Goal: Task Accomplishment & Management: Use online tool/utility

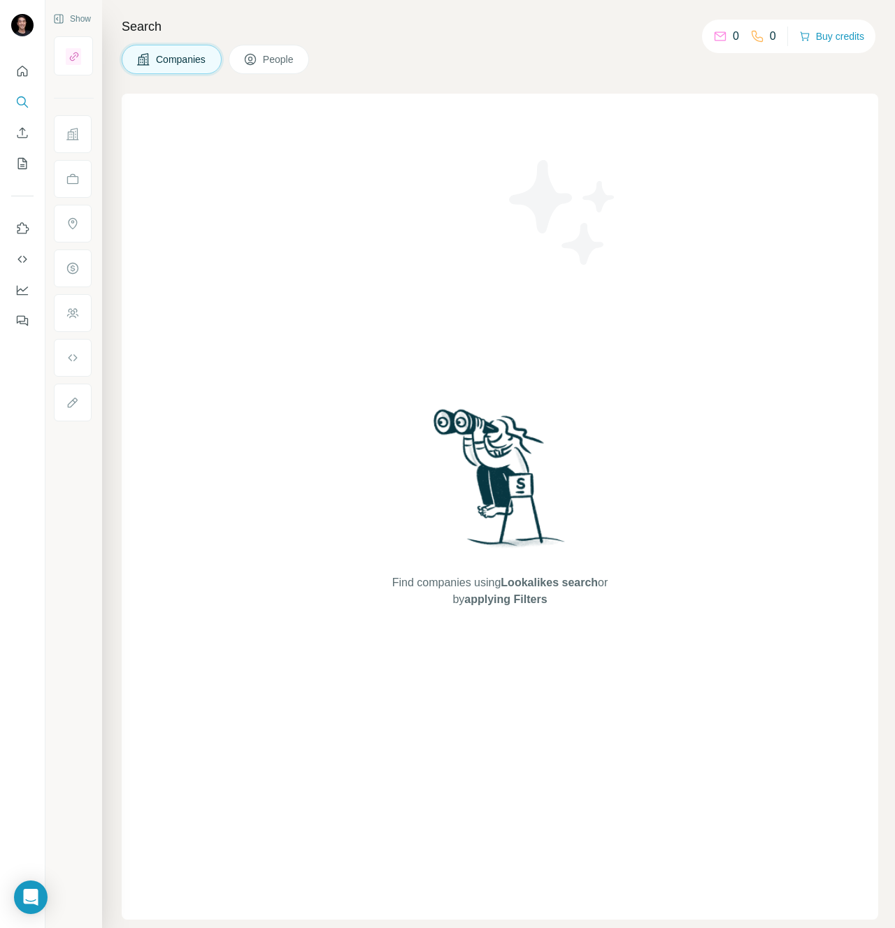
click at [571, 57] on div "Companies People" at bounding box center [500, 59] width 756 height 29
